Goal: Task Accomplishment & Management: Complete application form

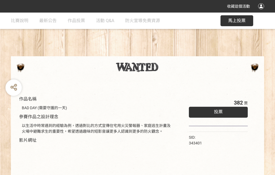
click at [262, 11] on div "收藏這個活動" at bounding box center [137, 6] width 275 height 13
click at [171, 54] on div "作品名稱 BAD DAY (需要守護的一天) 參賽作品之設計理念 以生活中時常遇到的經驗為例，透過對比的方式宣傳住宅用火災警報器、家庭逃生計畫及火場中避難求生…" at bounding box center [137, 127] width 275 height 229
click at [217, 111] on span "投票" at bounding box center [218, 111] width 9 height 5
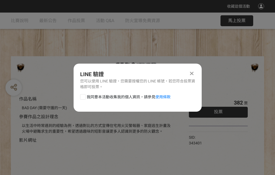
click at [82, 96] on div at bounding box center [82, 96] width 5 height 5
checkbox input "true"
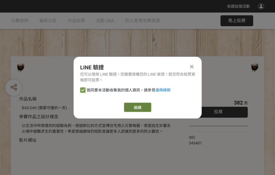
click at [137, 107] on link "繼續" at bounding box center [137, 107] width 27 height 9
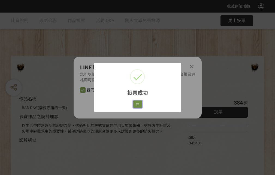
click at [136, 103] on button "好" at bounding box center [137, 104] width 9 height 8
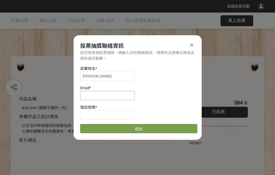
click at [109, 95] on input at bounding box center [107, 95] width 55 height 9
type input "[EMAIL_ADDRESS][DOMAIN_NAME]"
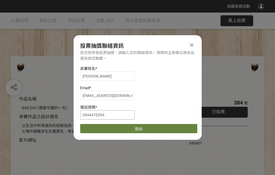
type input "0944476594"
click at [96, 127] on button "送出" at bounding box center [138, 128] width 117 height 9
